Goal: Task Accomplishment & Management: Manage account settings

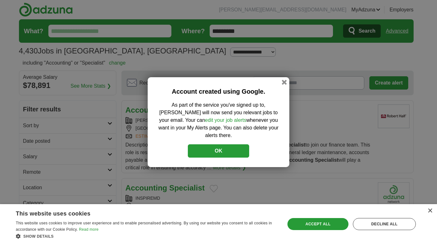
click at [205, 123] on link "edit your job alerts" at bounding box center [225, 119] width 41 height 5
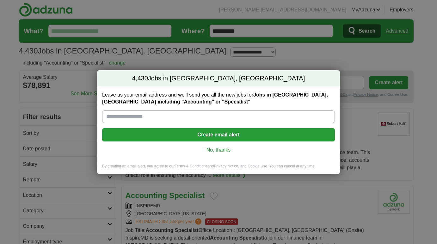
click at [221, 151] on link "No, thanks" at bounding box center [218, 149] width 222 height 7
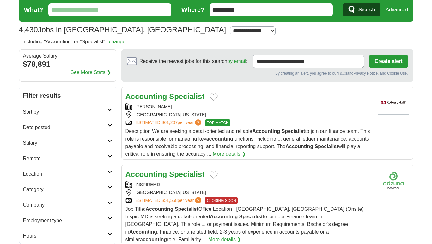
scroll to position [32, 0]
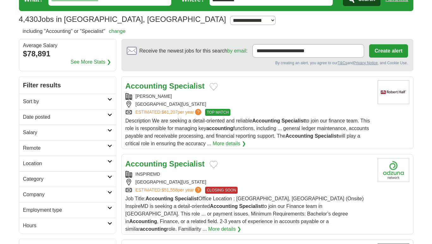
click at [109, 144] on icon at bounding box center [109, 145] width 5 height 3
click at [41, 162] on link "Remote jobs" at bounding box center [37, 162] width 28 height 5
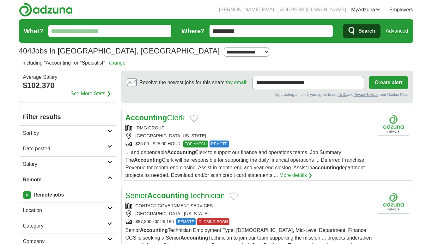
click at [197, 117] on button "Add to favorite jobs" at bounding box center [194, 118] width 8 height 8
click at [297, 175] on link "More details ❯" at bounding box center [295, 175] width 33 height 8
